Goal: Task Accomplishment & Management: Use online tool/utility

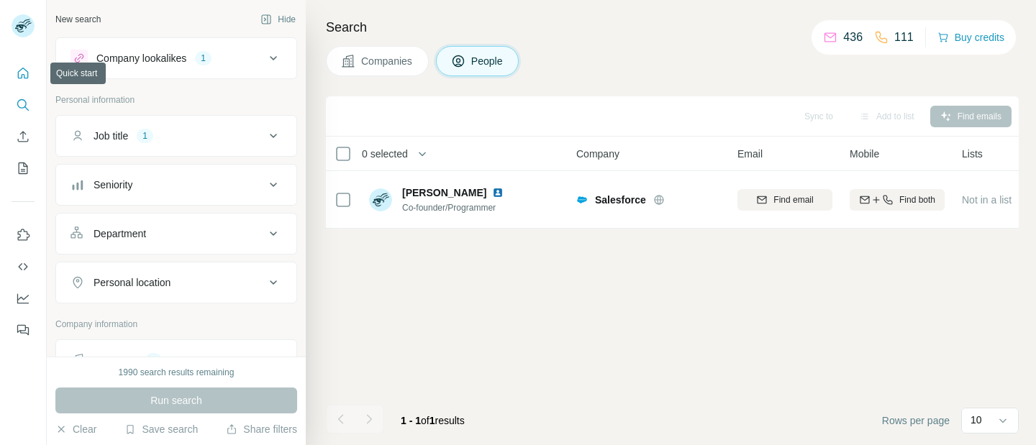
click at [21, 82] on button "Quick start" at bounding box center [23, 73] width 23 height 26
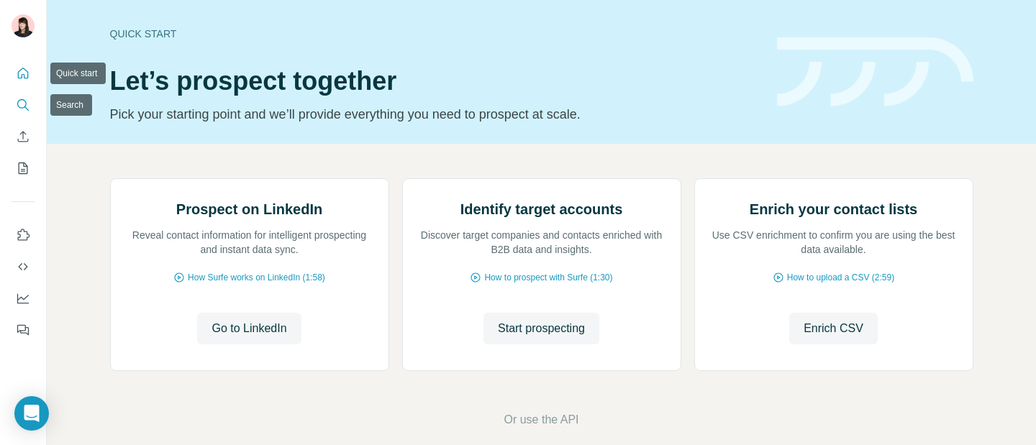
click at [24, 104] on icon "Search" at bounding box center [23, 105] width 14 height 14
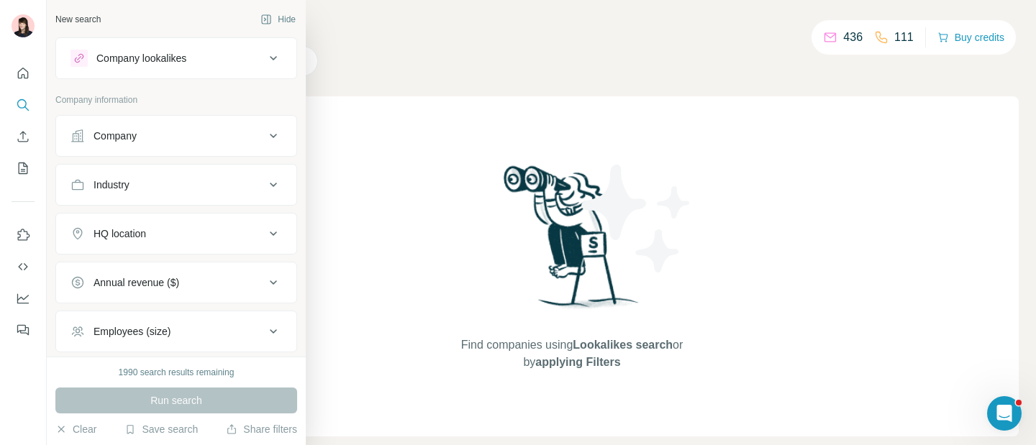
scroll to position [1, 0]
click at [180, 64] on div "Company lookalikes" at bounding box center [141, 57] width 90 height 14
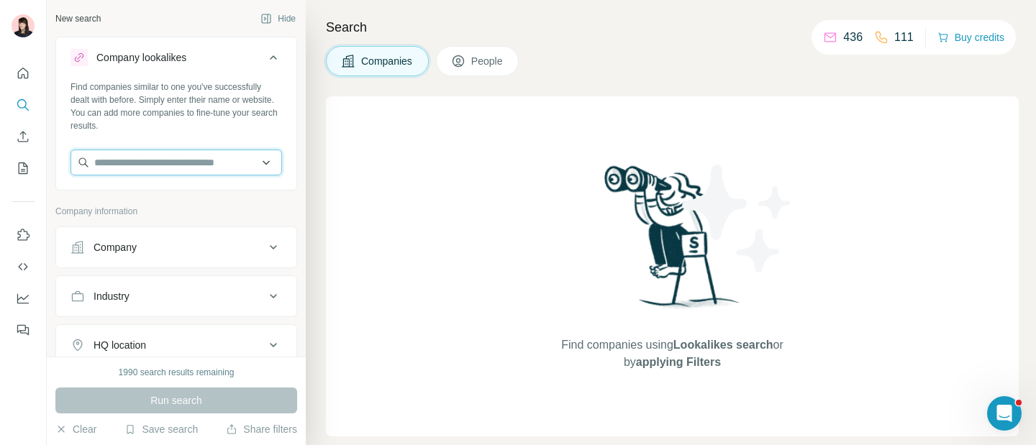
click at [176, 158] on input "text" at bounding box center [177, 163] width 212 height 26
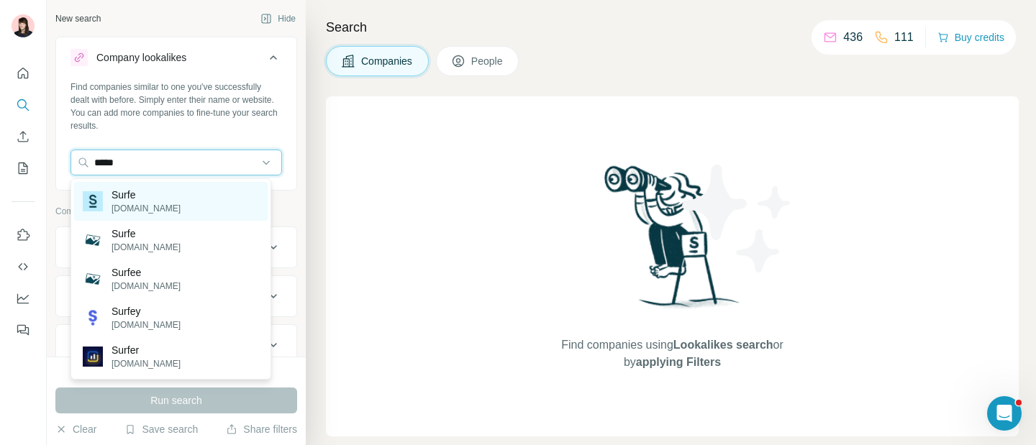
type input "*****"
click at [131, 194] on p "Surfe" at bounding box center [146, 195] width 69 height 14
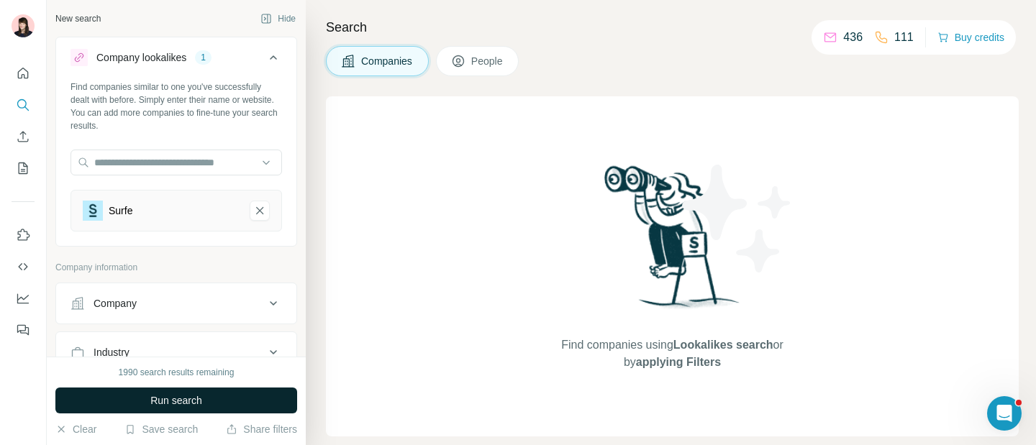
click at [159, 404] on span "Run search" at bounding box center [176, 401] width 52 height 14
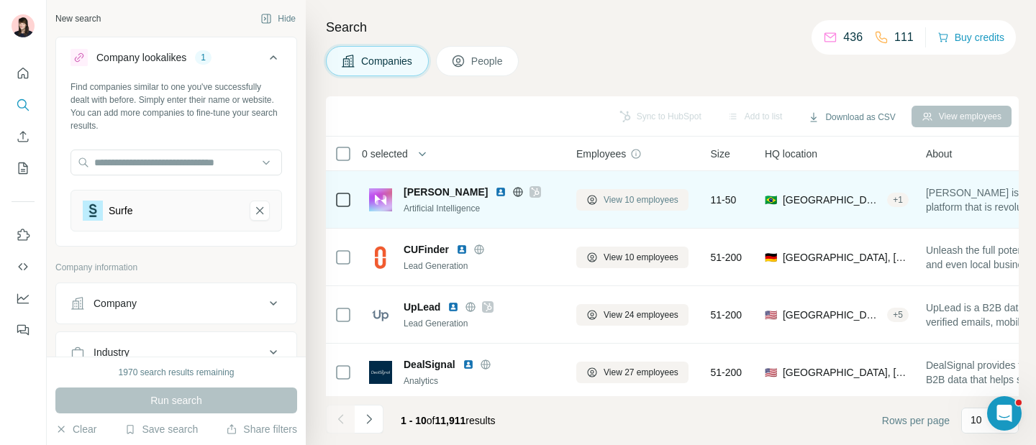
click at [662, 202] on span "View 10 employees" at bounding box center [641, 200] width 75 height 13
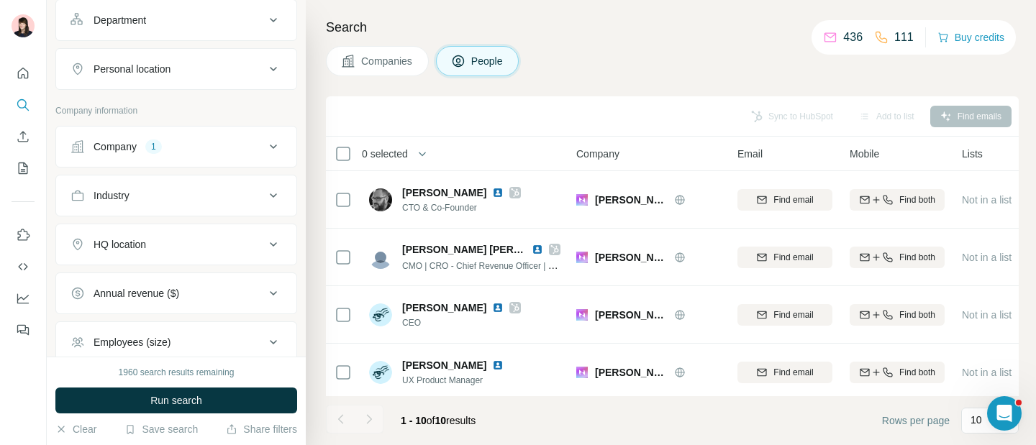
scroll to position [409, 0]
click at [338, 161] on th "0 selected" at bounding box center [441, 154] width 230 height 35
